Goal: Use online tool/utility

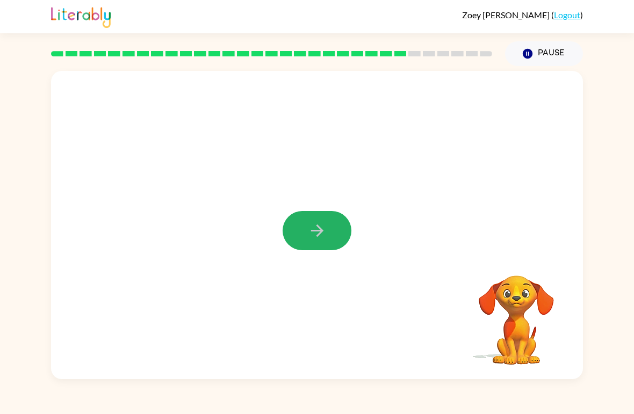
click at [319, 232] on icon "button" at bounding box center [317, 230] width 19 height 19
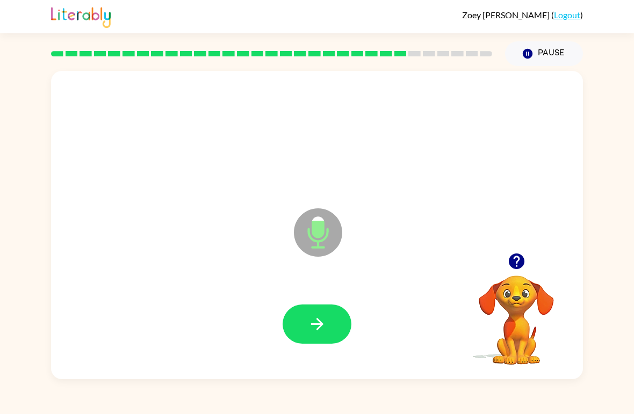
click at [305, 343] on button "button" at bounding box center [317, 324] width 69 height 39
click at [317, 321] on icon "button" at bounding box center [317, 324] width 19 height 19
click at [305, 329] on button "button" at bounding box center [317, 324] width 69 height 39
click at [323, 309] on button "button" at bounding box center [317, 324] width 69 height 39
click at [312, 343] on button "button" at bounding box center [317, 324] width 69 height 39
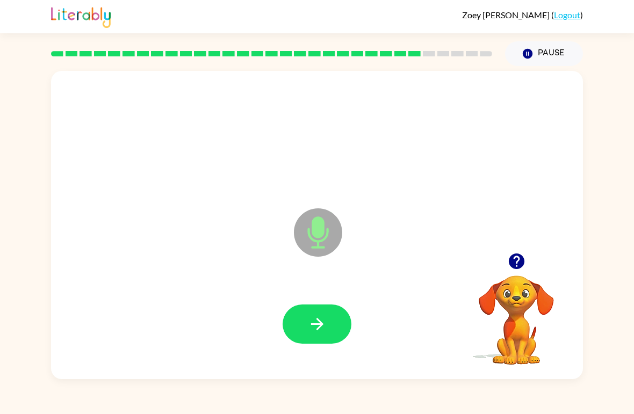
click at [306, 312] on button "button" at bounding box center [317, 324] width 69 height 39
click at [315, 331] on icon "button" at bounding box center [317, 324] width 19 height 19
click at [520, 253] on icon "button" at bounding box center [516, 261] width 19 height 19
click at [322, 324] on icon "button" at bounding box center [316, 324] width 12 height 12
click at [319, 330] on icon "button" at bounding box center [317, 324] width 19 height 19
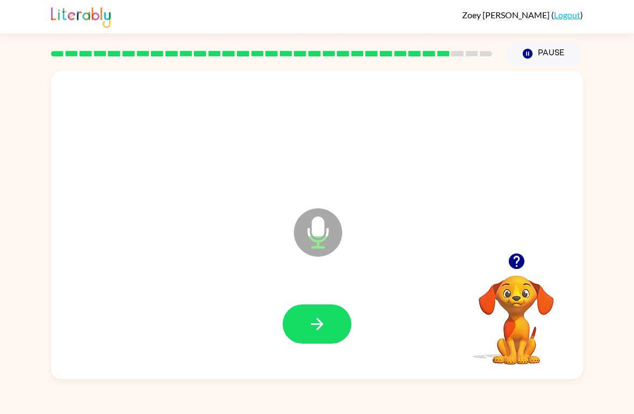
click at [335, 334] on button "button" at bounding box center [317, 324] width 69 height 39
click at [328, 313] on button "button" at bounding box center [317, 324] width 69 height 39
click at [342, 320] on button "button" at bounding box center [317, 324] width 69 height 39
click at [334, 321] on button "button" at bounding box center [317, 324] width 69 height 39
click at [514, 257] on icon "button" at bounding box center [516, 262] width 16 height 16
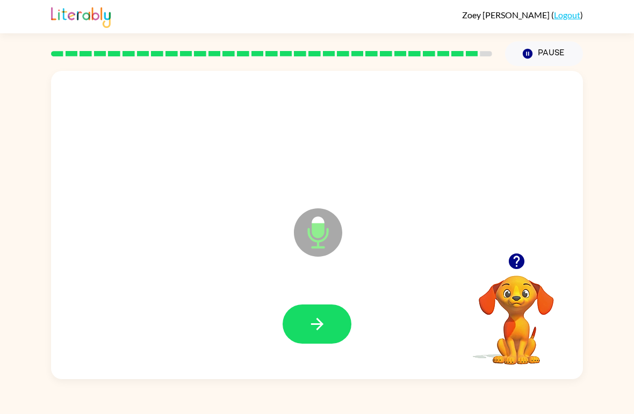
click at [313, 337] on button "button" at bounding box center [317, 324] width 69 height 39
